Goal: Task Accomplishment & Management: Manage account settings

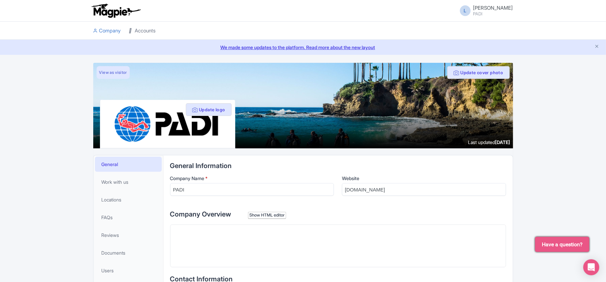
click at [144, 30] on link "Accounts" at bounding box center [142, 31] width 27 height 18
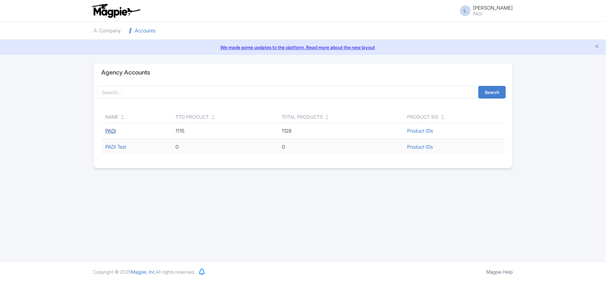
click at [112, 130] on link "PADI" at bounding box center [111, 131] width 11 height 6
drag, startPoint x: 123, startPoint y: 213, endPoint x: 108, endPoint y: 174, distance: 42.1
click at [123, 213] on div "L [PERSON_NAME] PADI Users Settings Sign out Company Accounts We made some upda…" at bounding box center [303, 131] width 606 height 262
click at [113, 133] on link "PADI" at bounding box center [111, 131] width 11 height 6
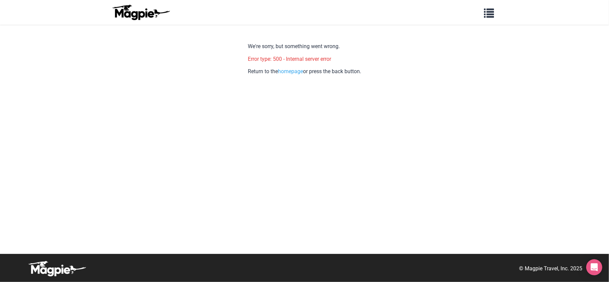
click at [96, 67] on body "Problems we solve Products Content Management and Distribution Magpie for Resel…" at bounding box center [304, 141] width 609 height 282
click at [186, 83] on body "Problems we solve Products Content Management and Distribution Magpie for Resel…" at bounding box center [304, 141] width 609 height 282
